Goal: Task Accomplishment & Management: Complete application form

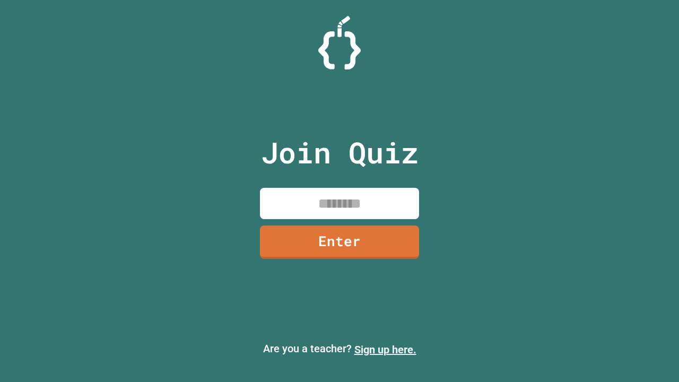
click at [385, 350] on link "Sign up here." at bounding box center [385, 349] width 62 height 13
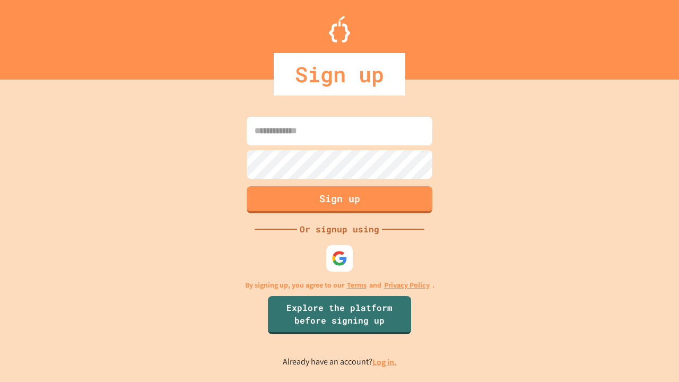
click at [385, 362] on link "Log in." at bounding box center [384, 361] width 24 height 11
